Goal: Check status

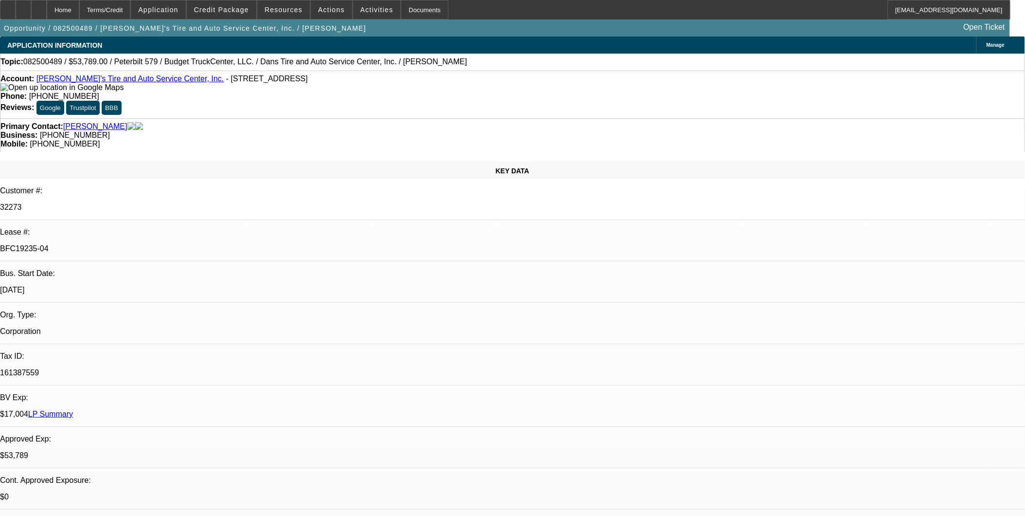
select select "0"
select select "0.1"
select select "0"
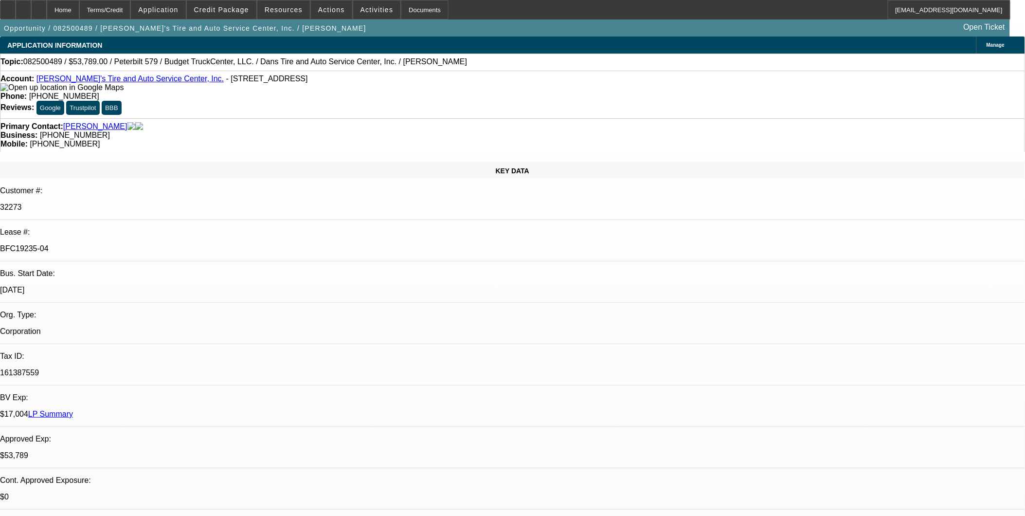
select select "0.1"
select select "0"
select select "0.1"
select select "0"
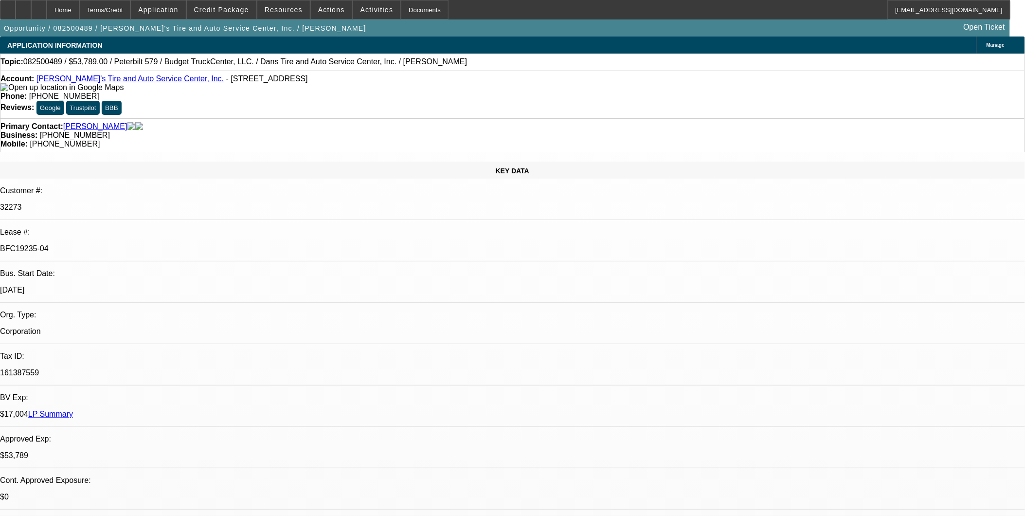
select select "0"
select select "0.1"
select select "1"
select select "3"
select select "4"
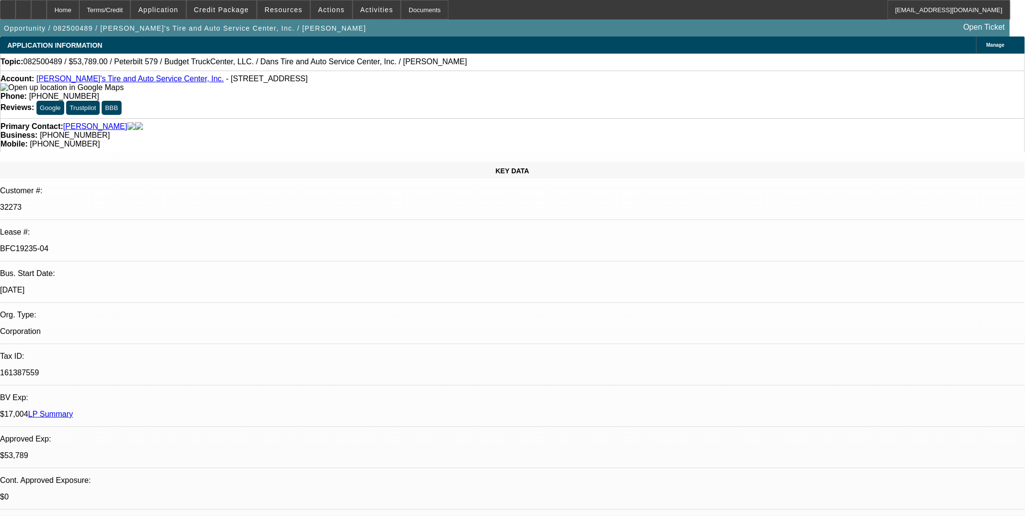
select select "1"
select select "3"
select select "4"
select select "1"
select select "3"
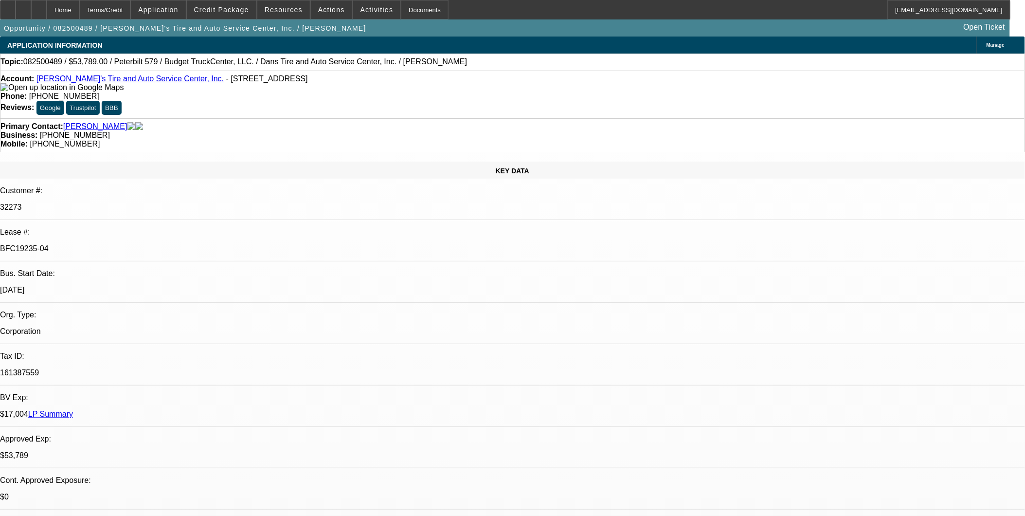
select select "4"
select select "1"
select select "3"
select select "4"
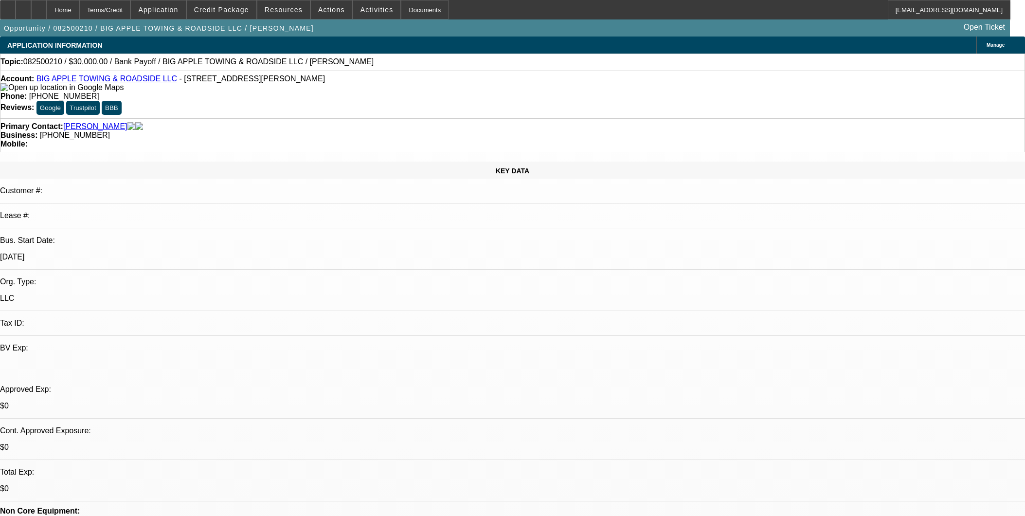
select select "0"
select select "2"
select select "0"
select select "6"
